Goal: Find specific page/section: Find specific page/section

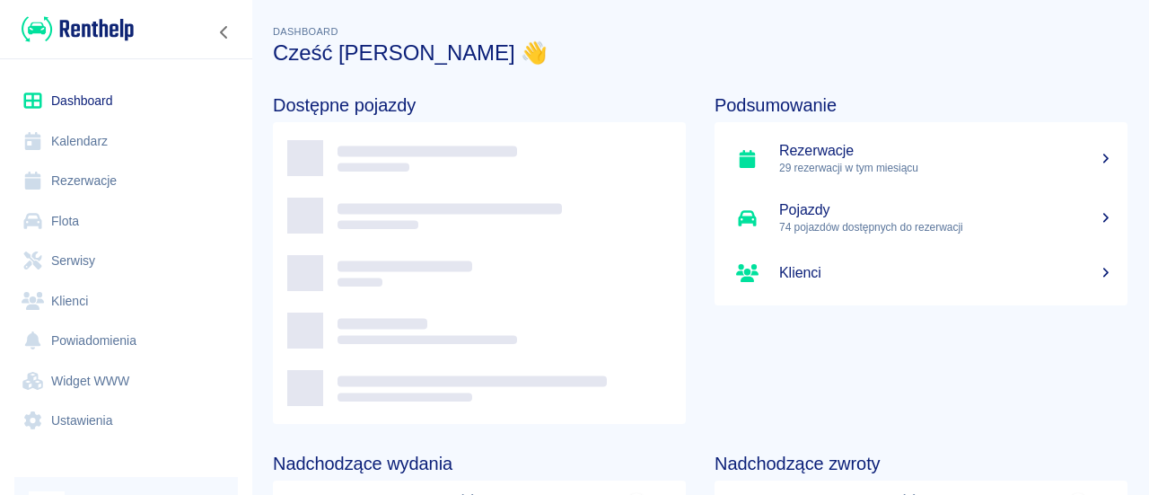
click at [118, 227] on link "Flota" at bounding box center [125, 221] width 223 height 40
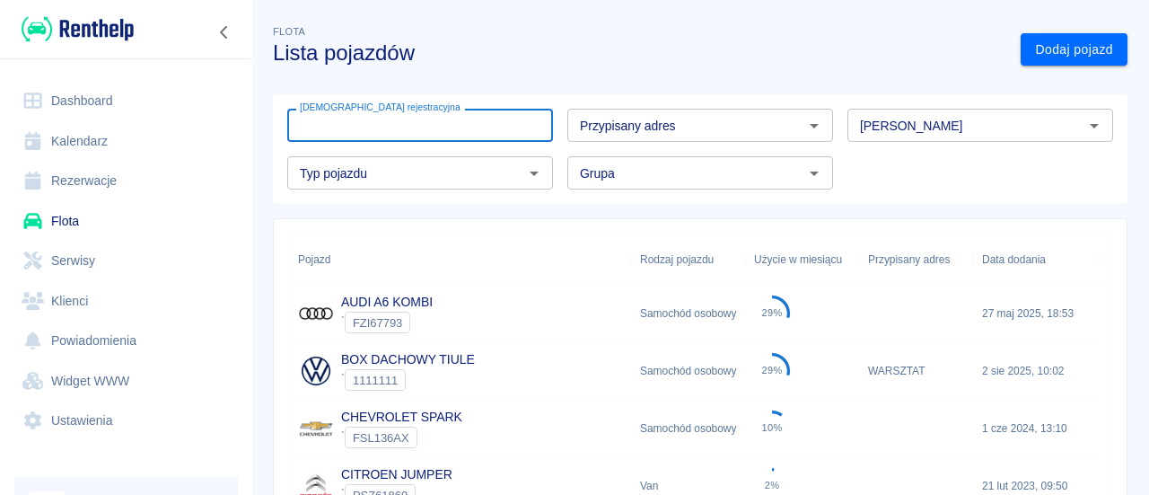
click at [381, 123] on div "[DEMOGRAPHIC_DATA] rejestracyjna Tablica rejestracyjna" at bounding box center [420, 125] width 266 height 33
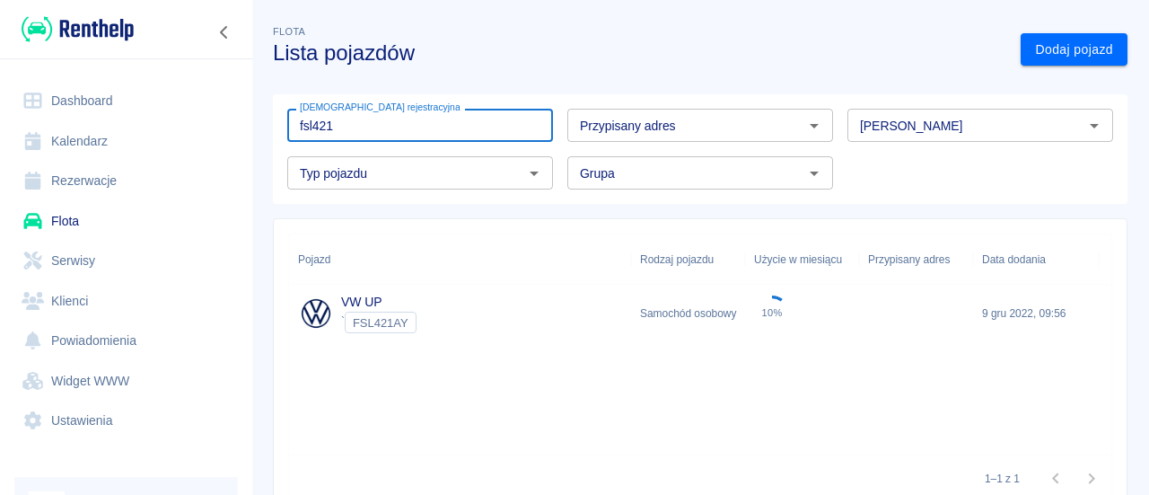
click at [376, 112] on label "[DEMOGRAPHIC_DATA] rejestracyjna" at bounding box center [380, 107] width 161 height 13
click at [376, 112] on input "fsl421" at bounding box center [420, 125] width 266 height 33
click at [376, 112] on label "[DEMOGRAPHIC_DATA] rejestracyjna" at bounding box center [380, 107] width 161 height 13
click at [376, 112] on input "fsl421" at bounding box center [420, 125] width 266 height 33
click at [375, 119] on input "fsl421" at bounding box center [420, 125] width 266 height 33
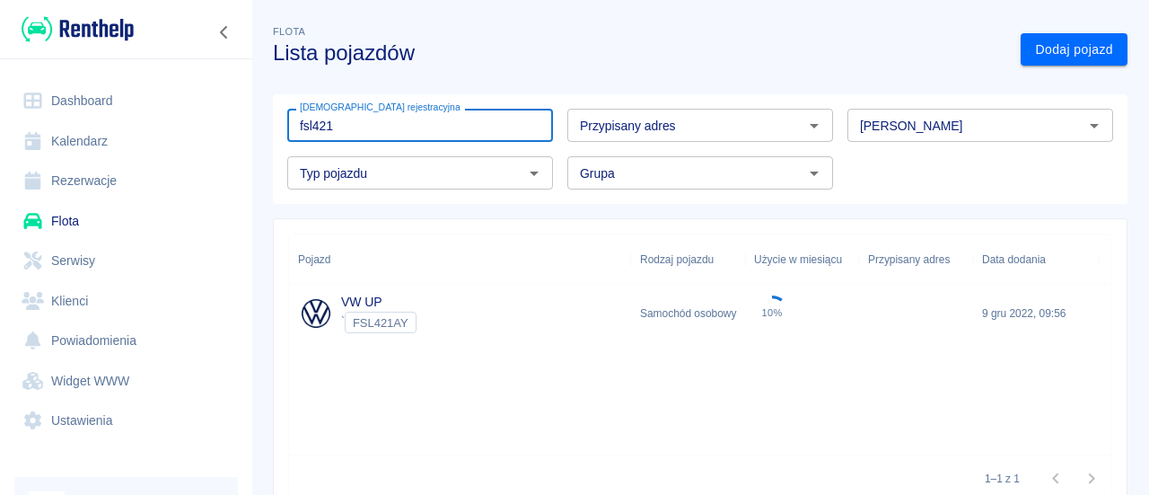
click at [375, 119] on input "fsl421" at bounding box center [420, 125] width 266 height 33
type input "fsl548"
